Goal: Understand process/instructions: Learn how to perform a task or action

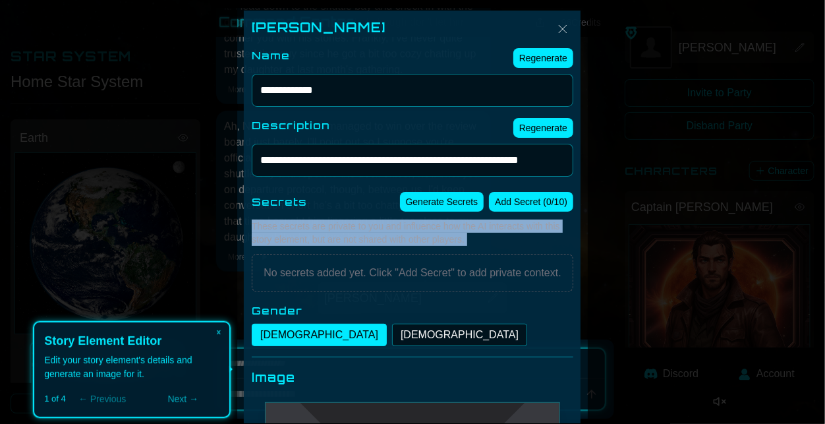
scroll to position [11, 0]
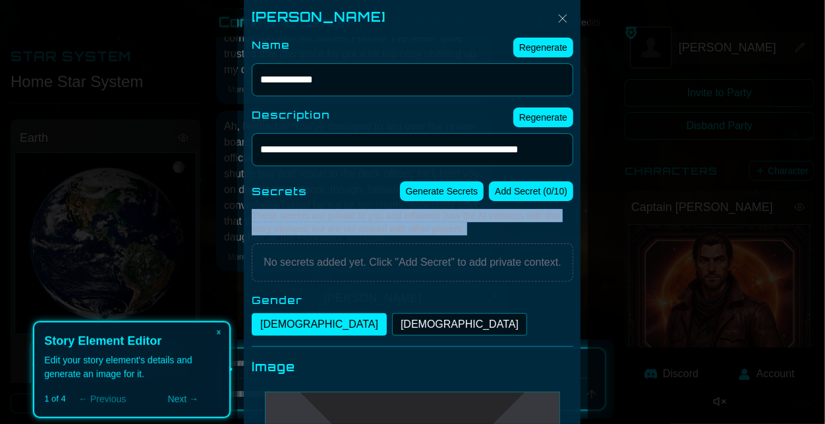
click at [186, 406] on div "× Story Element Editor Edit your story element's details and generate an image …" at bounding box center [132, 369] width 198 height 97
click at [180, 397] on button "Next →" at bounding box center [182, 399] width 73 height 16
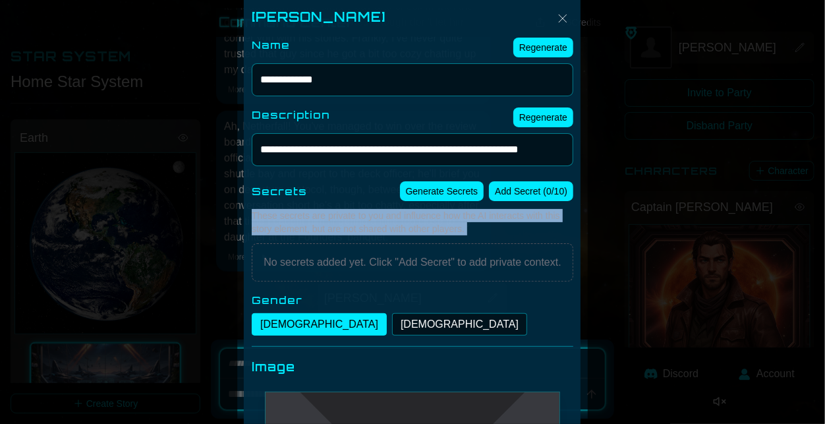
scroll to position [525, 0]
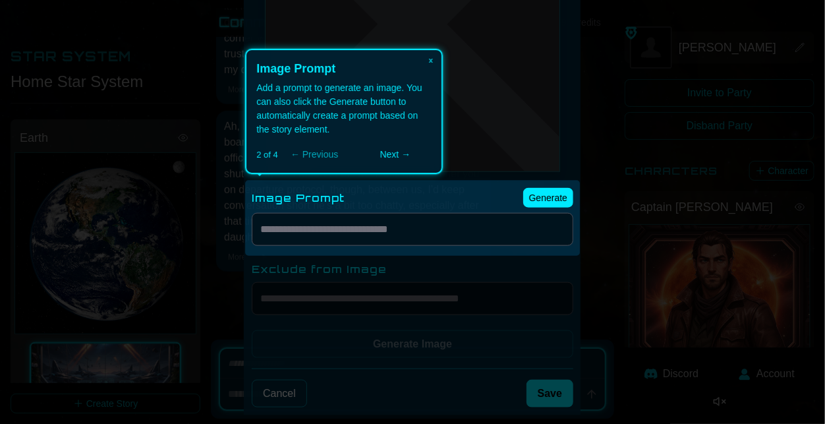
click at [404, 157] on button "Next →" at bounding box center [394, 154] width 73 height 16
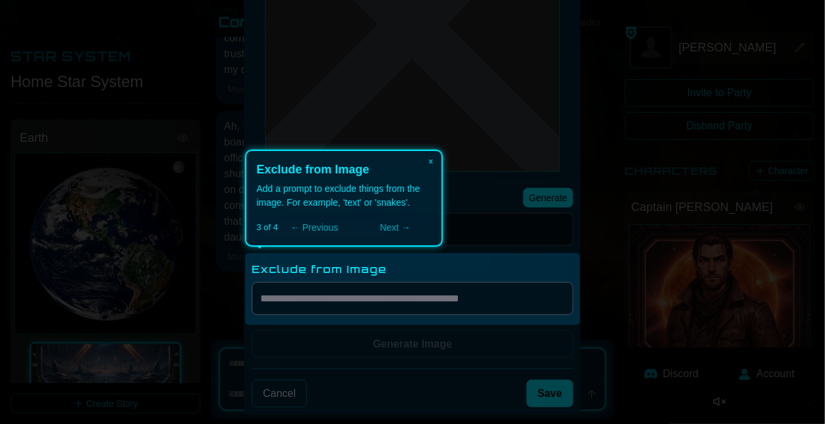
click at [401, 236] on div "× Exclude from Image Add a prompt to exclude things from the image. For example…" at bounding box center [344, 198] width 198 height 97
click at [389, 231] on button "Next →" at bounding box center [394, 227] width 73 height 16
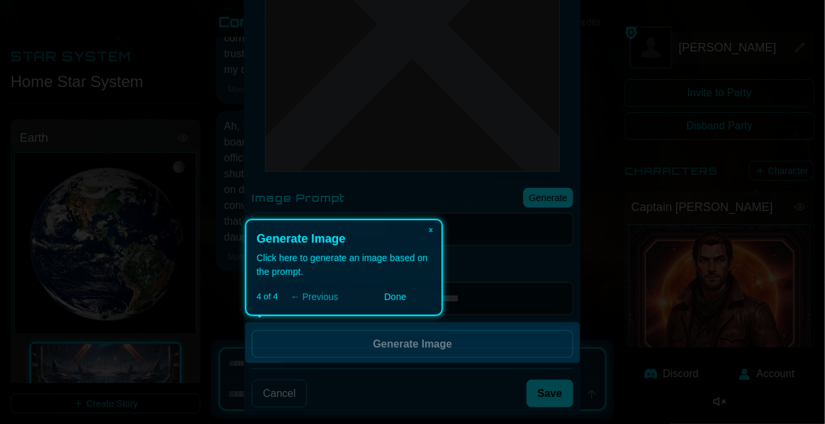
click at [393, 292] on button "Done" at bounding box center [394, 297] width 73 height 16
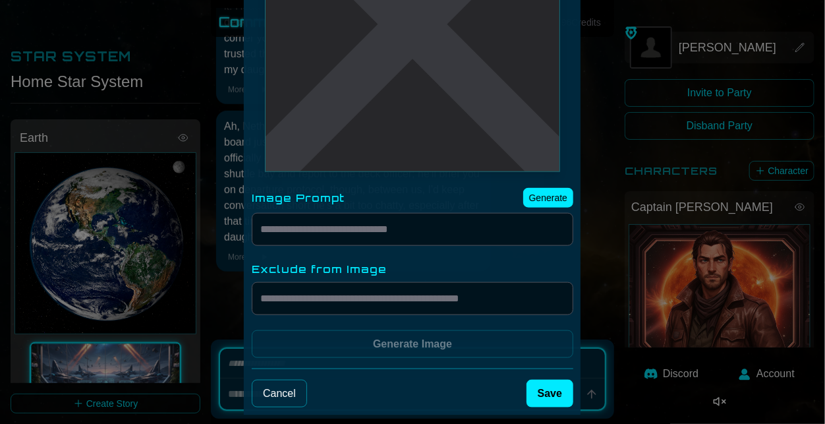
scroll to position [0, 0]
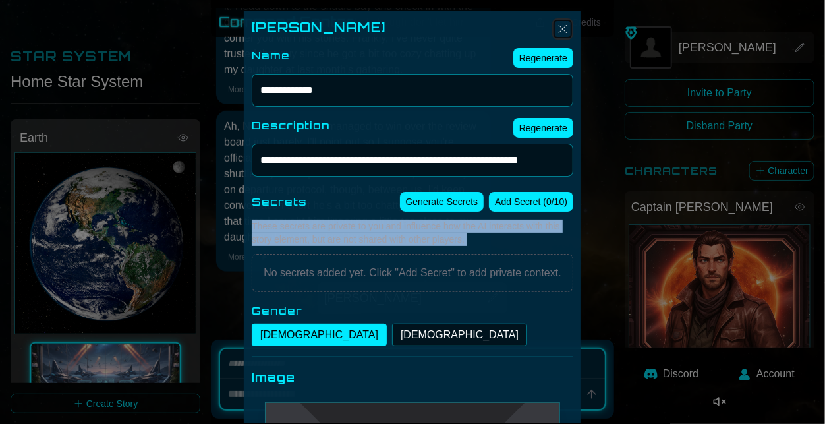
click at [566, 30] on img "Close" at bounding box center [563, 29] width 16 height 16
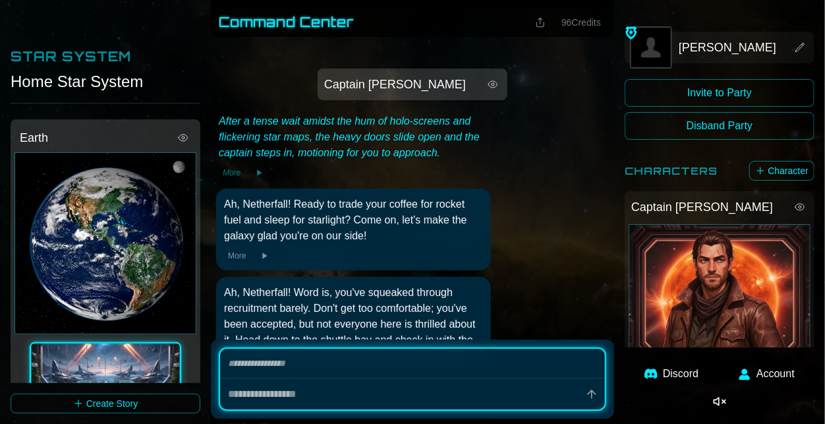
click at [824, 268] on div "[PERSON_NAME] Venture Invite to Party Disband Party Characters Character Captai…" at bounding box center [719, 212] width 211 height 424
click at [51, 53] on h2 "Star System" at bounding box center [71, 56] width 121 height 18
click at [59, 71] on div "Home Star System" at bounding box center [106, 81] width 190 height 21
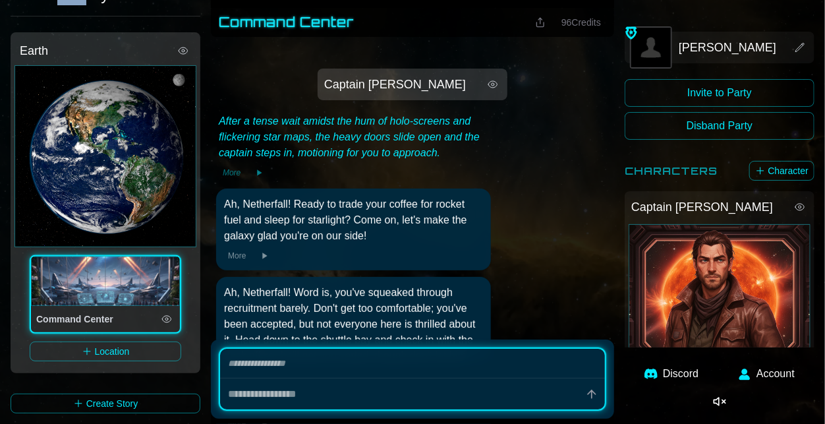
scroll to position [333, 0]
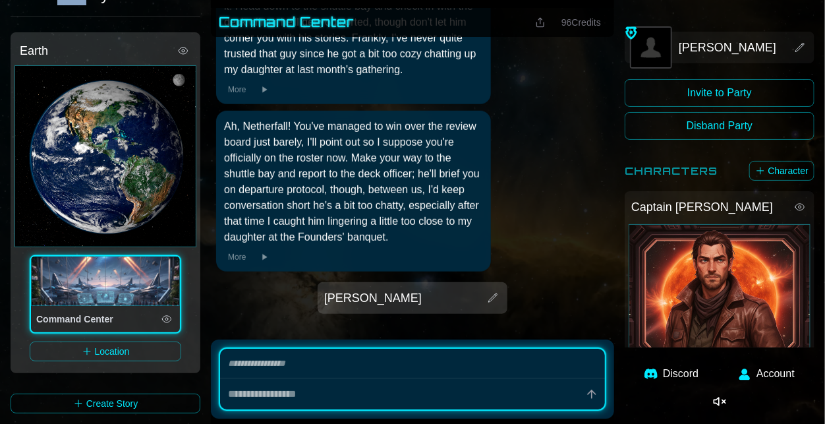
click at [752, 379] on button "Account" at bounding box center [766, 374] width 72 height 32
type textarea "*"
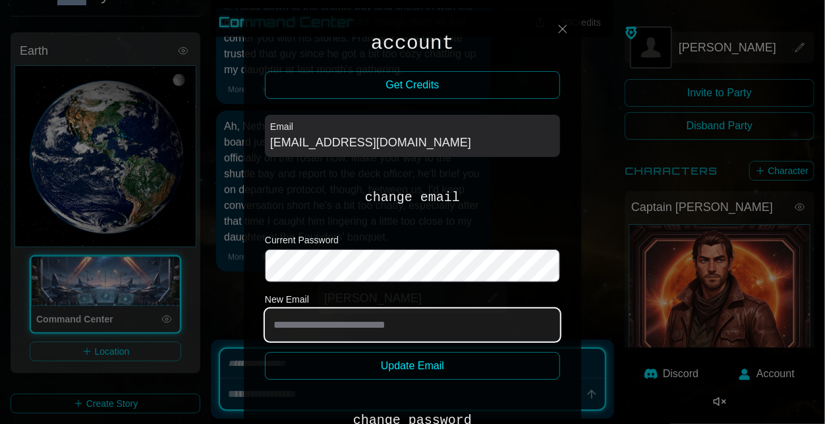
type input "**********"
